Goal: Book appointment/travel/reservation

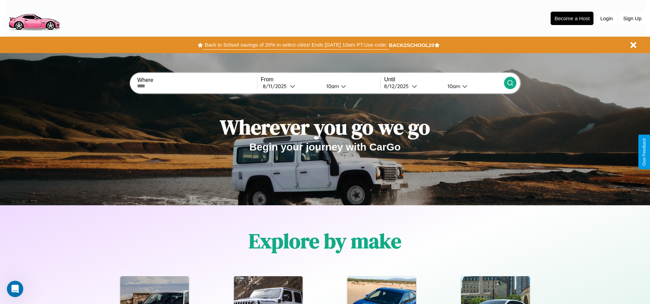
click at [296, 45] on button "Back to School savings of 20% in select cities! Ends [DATE] 10am PT. Use code:" at bounding box center [296, 45] width 186 height 10
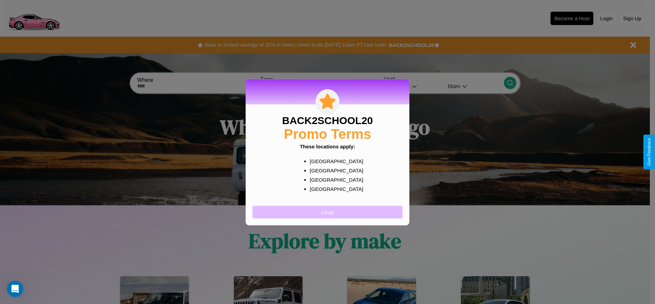
click at [328, 212] on button "Close" at bounding box center [328, 212] width 150 height 13
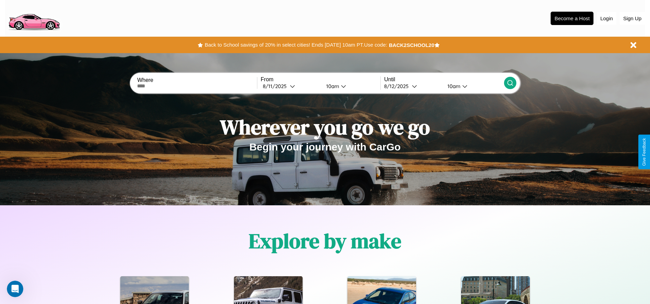
scroll to position [142, 0]
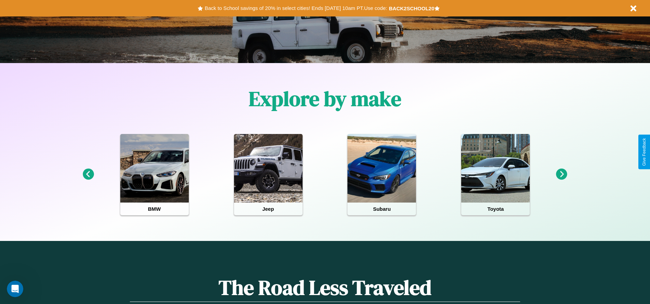
click at [88, 174] on icon at bounding box center [88, 174] width 11 height 11
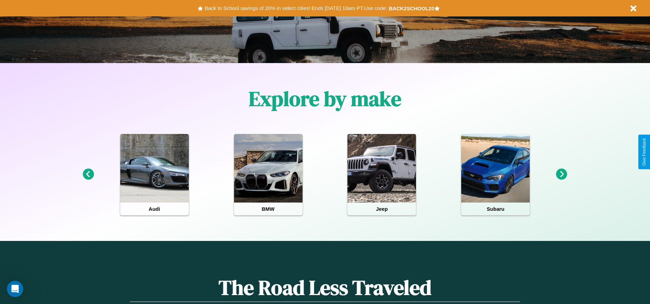
click at [562, 174] on icon at bounding box center [561, 174] width 11 height 11
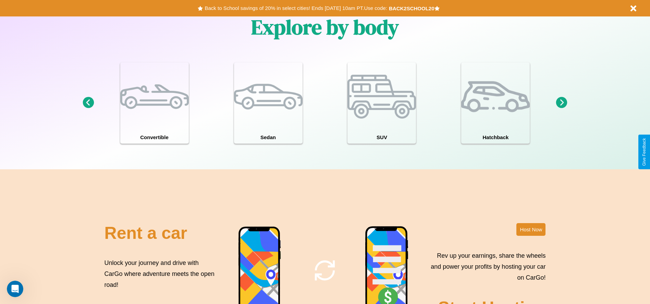
scroll to position [829, 0]
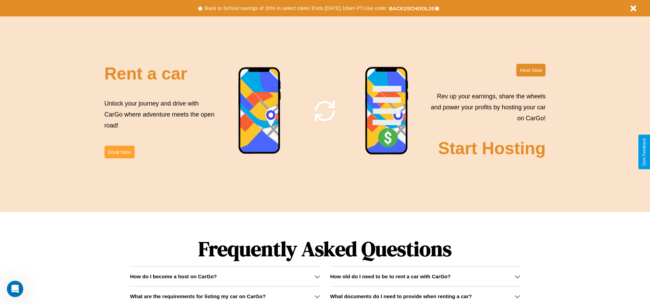
click at [119, 152] on button "Book Now" at bounding box center [120, 152] width 30 height 13
